Goal: Information Seeking & Learning: Learn about a topic

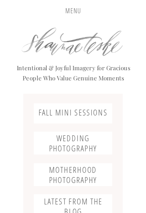
click at [42, 115] on h3 "Fall Mini Sessions" at bounding box center [73, 113] width 79 height 11
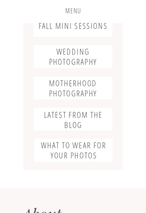
scroll to position [86, 0]
click at [44, 90] on h3 "Motherhood photography" at bounding box center [73, 88] width 78 height 19
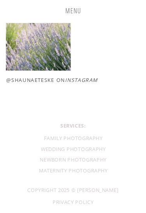
scroll to position [1395, 0]
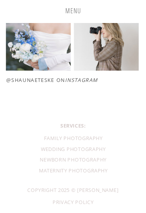
click at [48, 140] on div "family photography" at bounding box center [73, 137] width 125 height 9
click at [46, 162] on div "Newborn photography" at bounding box center [73, 159] width 125 height 9
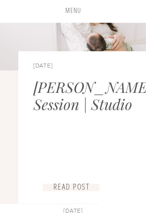
scroll to position [99, 0]
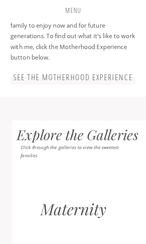
scroll to position [830, 0]
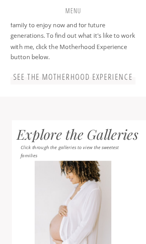
click at [25, 75] on h3 "See the motherhood experience" at bounding box center [73, 77] width 127 height 11
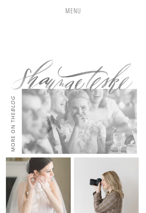
scroll to position [2801, 0]
